Goal: Task Accomplishment & Management: Use online tool/utility

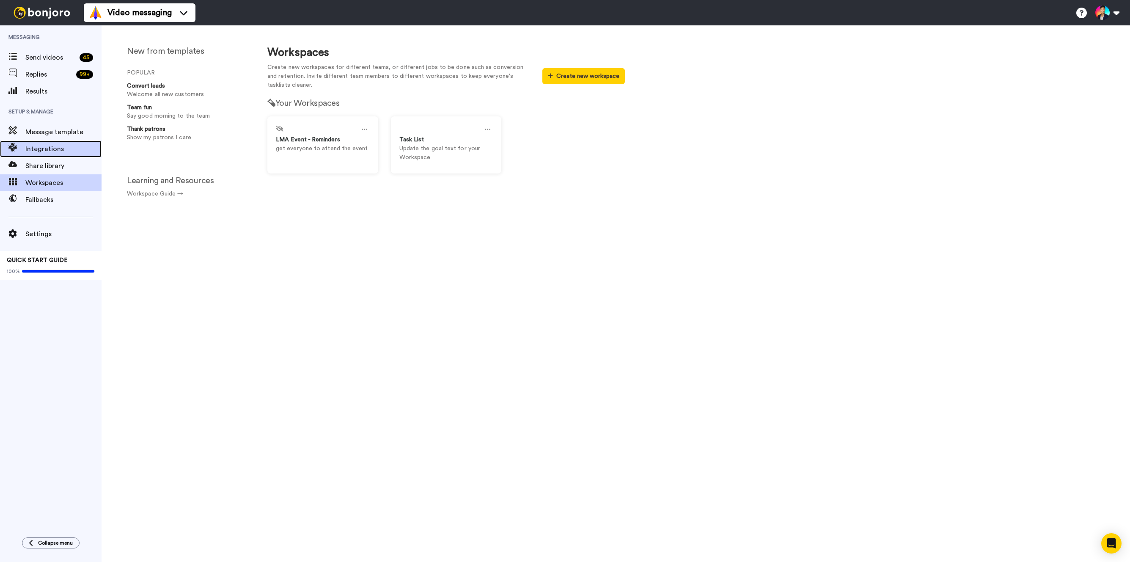
click at [42, 156] on div "Integrations" at bounding box center [51, 148] width 102 height 17
click at [37, 150] on span "Integrations" at bounding box center [63, 149] width 76 height 10
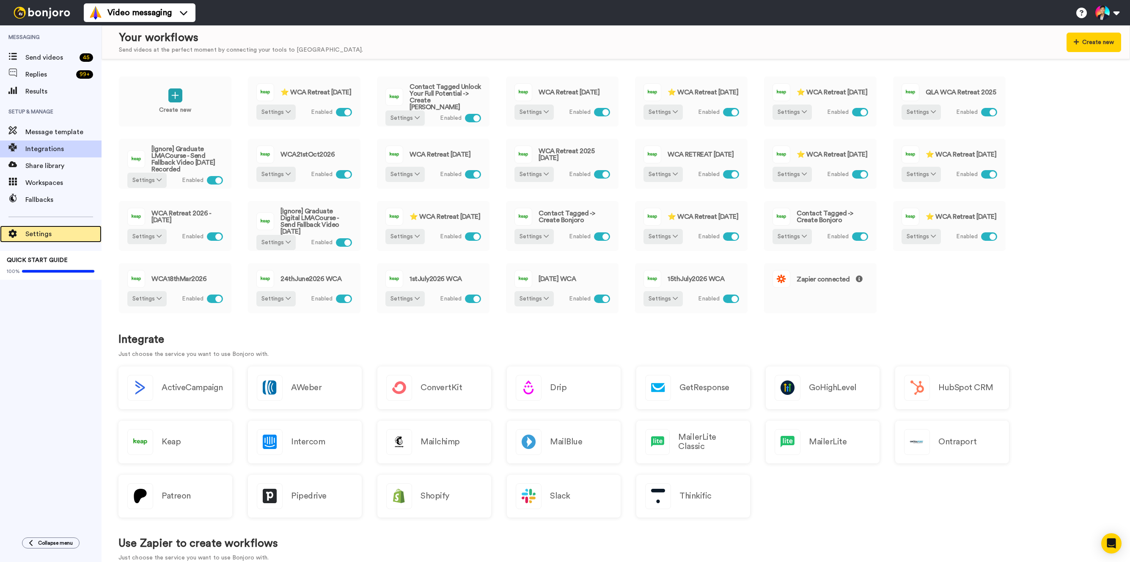
click at [33, 238] on span "Settings" at bounding box center [63, 234] width 76 height 10
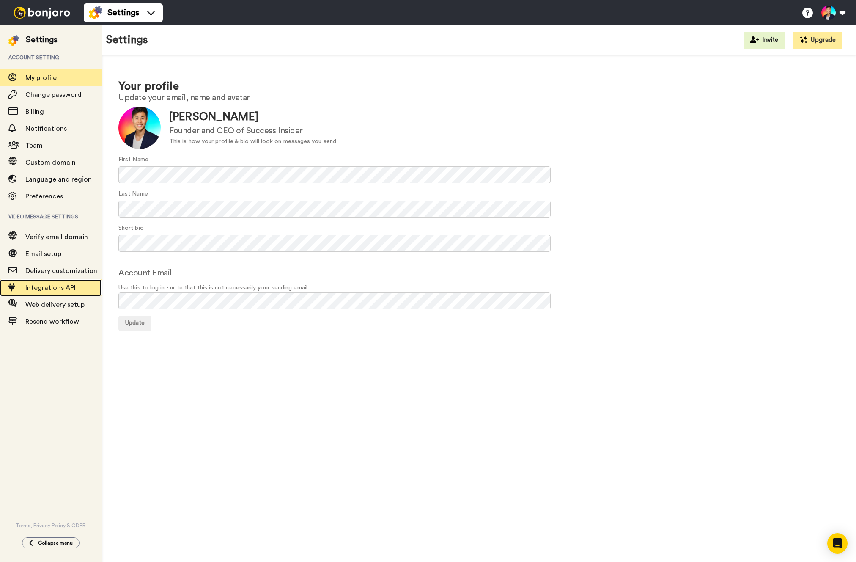
click at [69, 284] on span "Integrations API" at bounding box center [50, 287] width 50 height 7
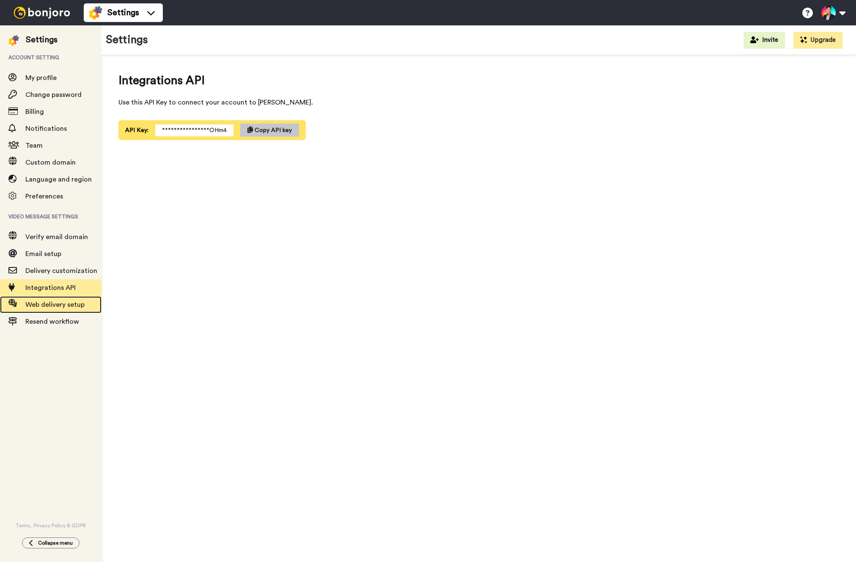
click at [66, 307] on span "Web delivery setup" at bounding box center [54, 304] width 59 height 7
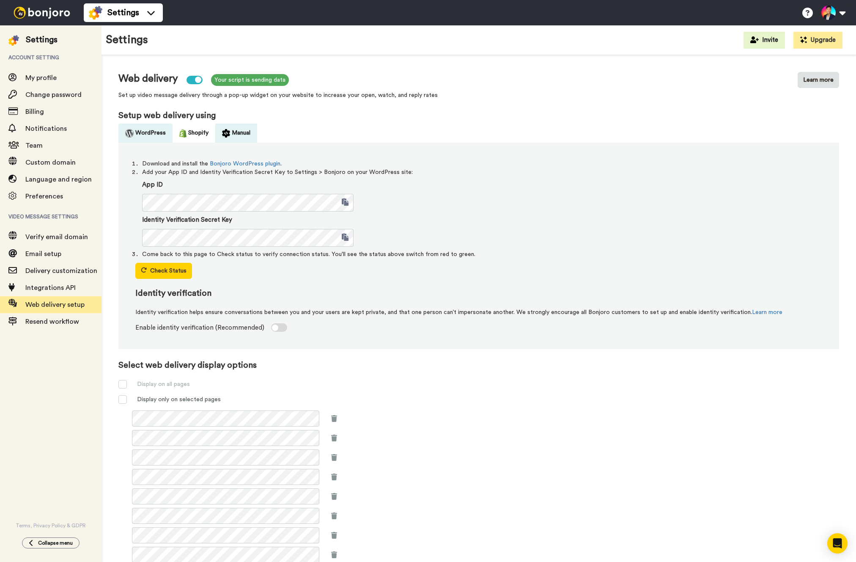
click at [228, 138] on button "Manual" at bounding box center [236, 132] width 42 height 19
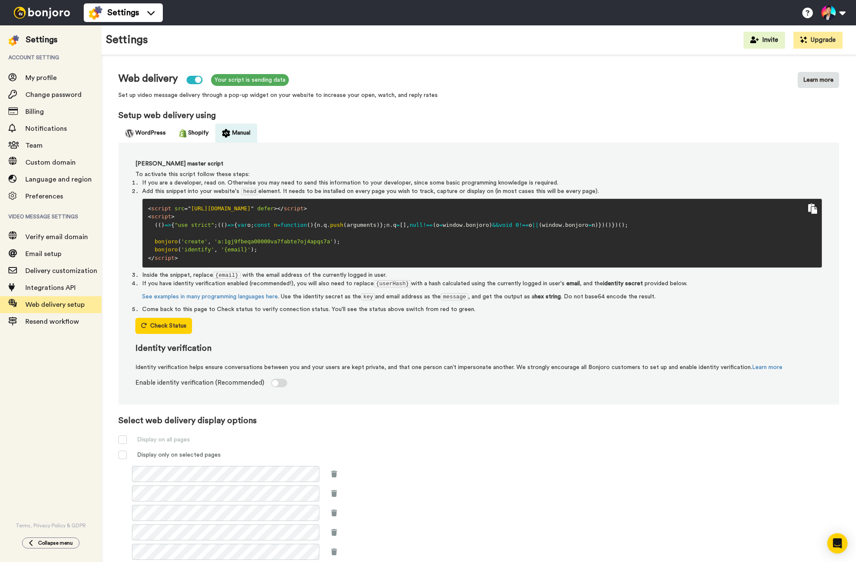
scroll to position [5, 0]
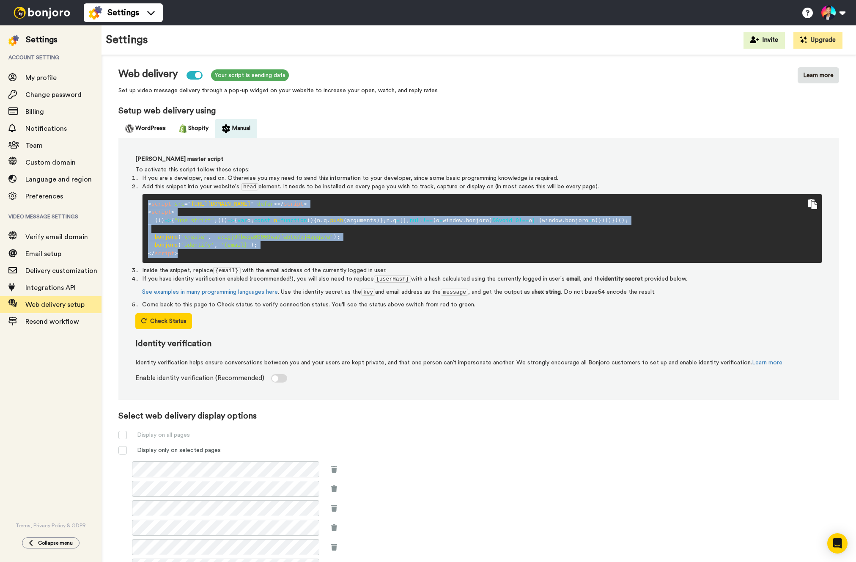
drag, startPoint x: 254, startPoint y: 254, endPoint x: 151, endPoint y: 199, distance: 116.2
click at [151, 199] on pre "< script src = " [URL][DOMAIN_NAME] " defer > </ script > < script > ( ( ) => {…" at bounding box center [482, 229] width 680 height 70
click at [158, 201] on span "script" at bounding box center [161, 203] width 20 height 6
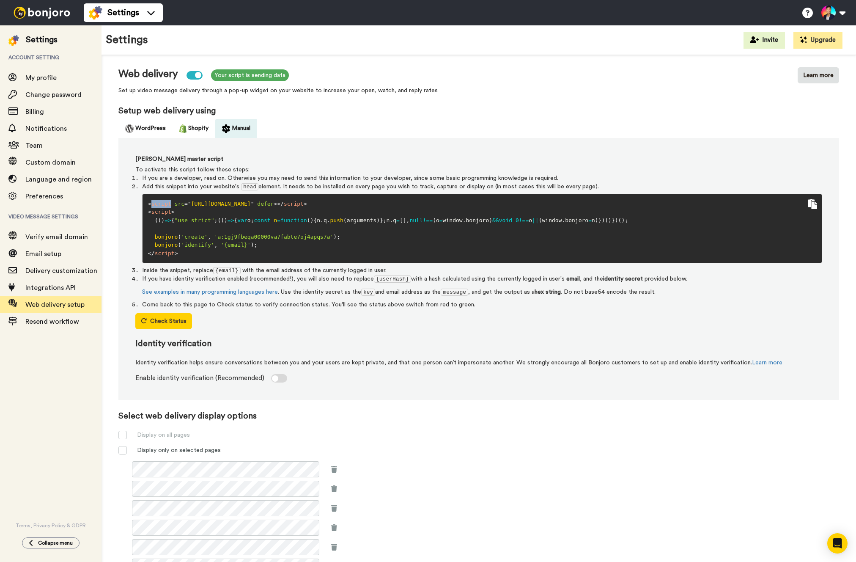
click at [158, 201] on span "script" at bounding box center [161, 203] width 20 height 6
click at [153, 201] on span "script" at bounding box center [161, 203] width 20 height 6
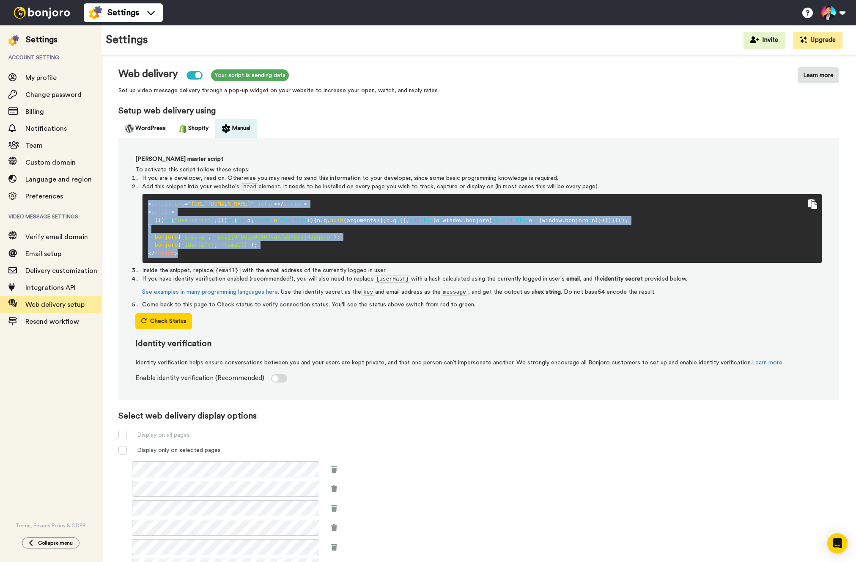
drag, startPoint x: 148, startPoint y: 201, endPoint x: 224, endPoint y: 261, distance: 96.7
click at [224, 261] on pre "< script src = " [URL][DOMAIN_NAME] " defer > </ script > < script > ( ( ) => {…" at bounding box center [482, 229] width 680 height 70
